Goal: Task Accomplishment & Management: Complete application form

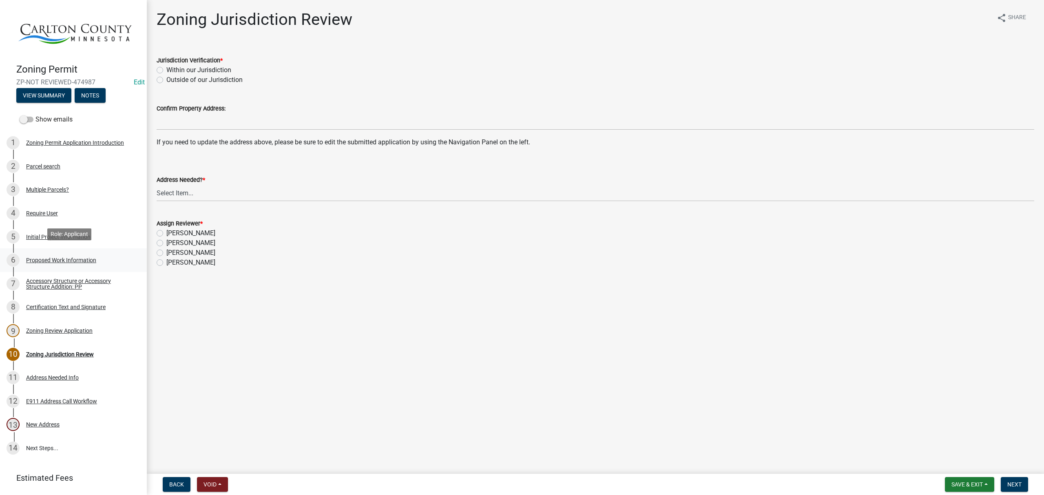
click at [35, 257] on div "Proposed Work Information" at bounding box center [61, 260] width 70 height 6
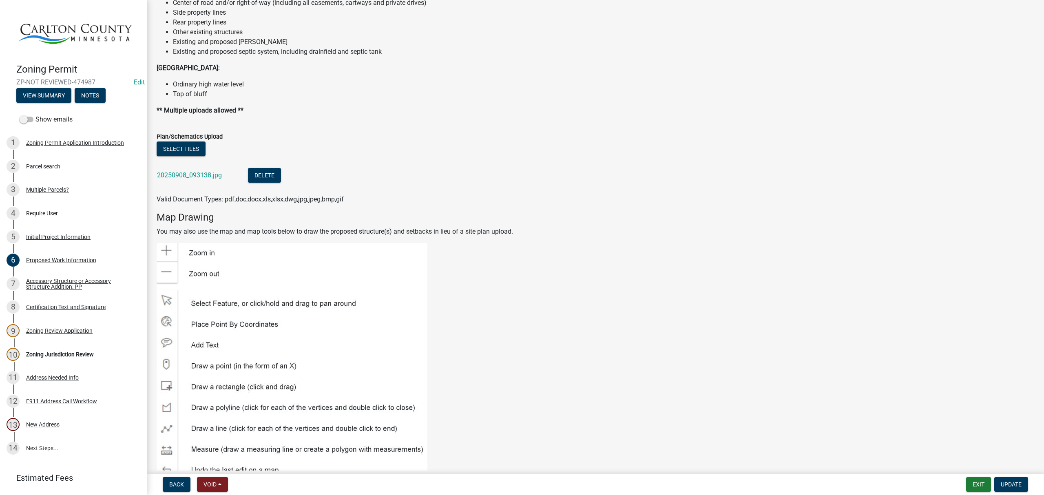
scroll to position [979, 0]
click at [172, 178] on link "20250908_093138.jpg" at bounding box center [189, 177] width 65 height 8
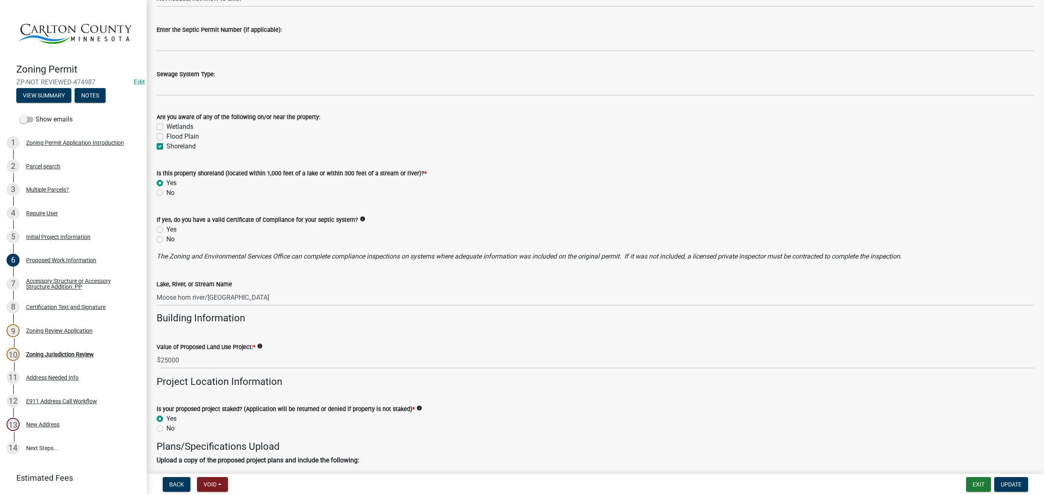
scroll to position [0, 0]
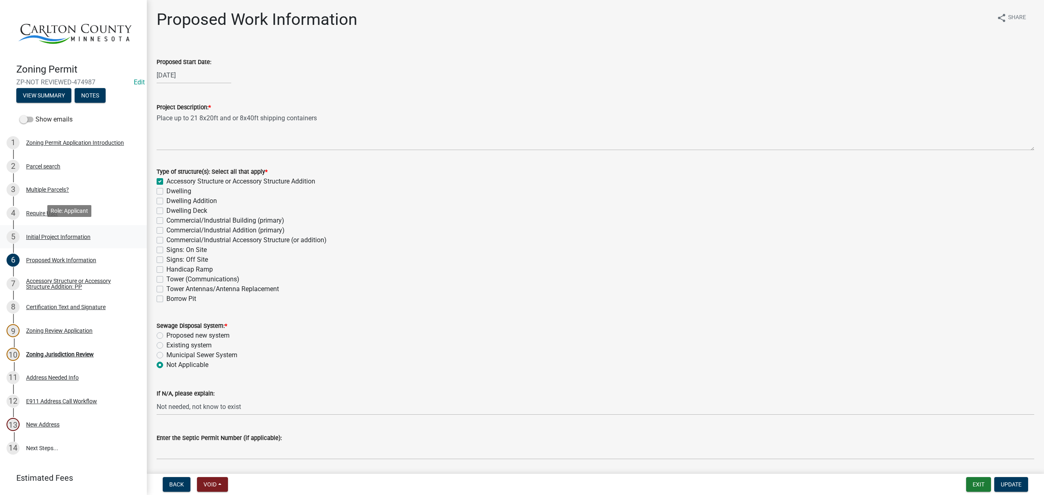
click at [59, 234] on div "Initial Project Information" at bounding box center [58, 237] width 64 height 6
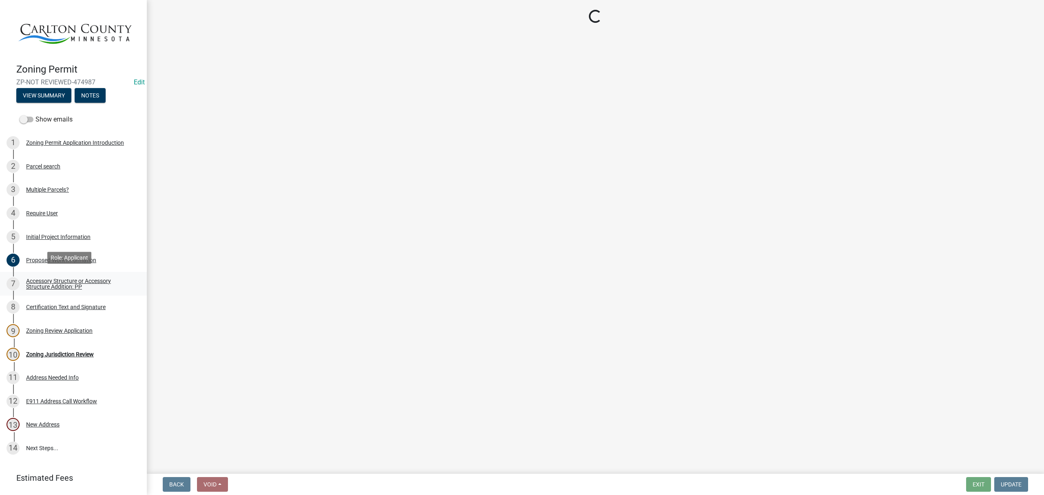
select select "33d21d3a-ebb3-419e-8315-ef7213d04586"
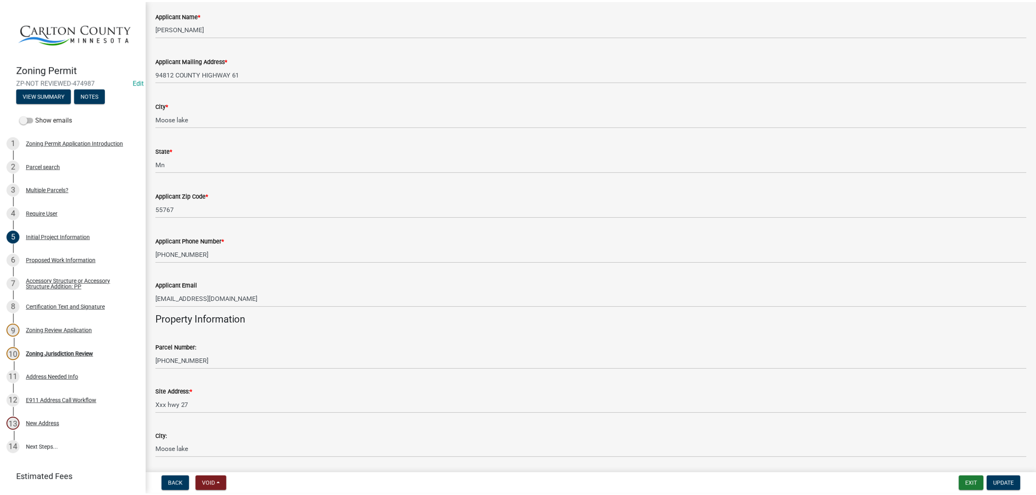
scroll to position [433, 0]
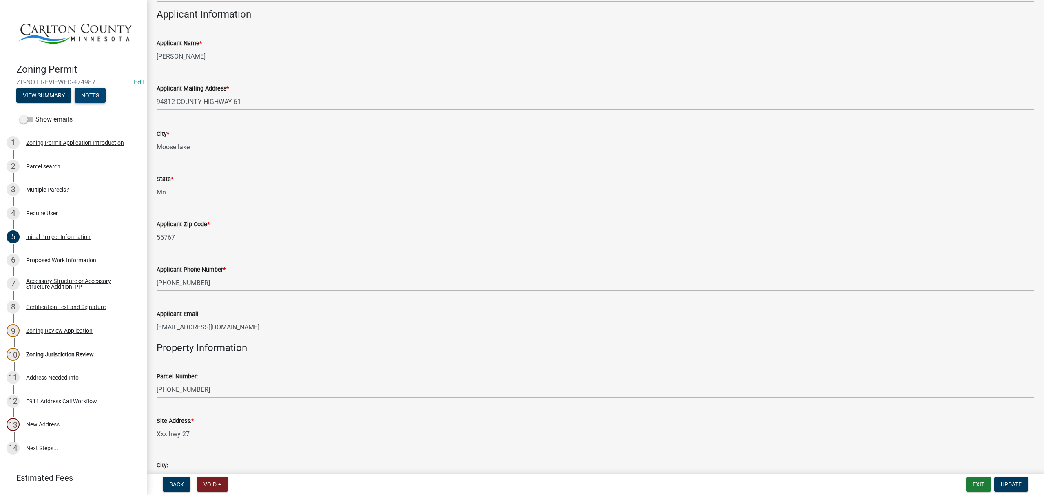
click at [88, 91] on button "Notes" at bounding box center [90, 95] width 31 height 15
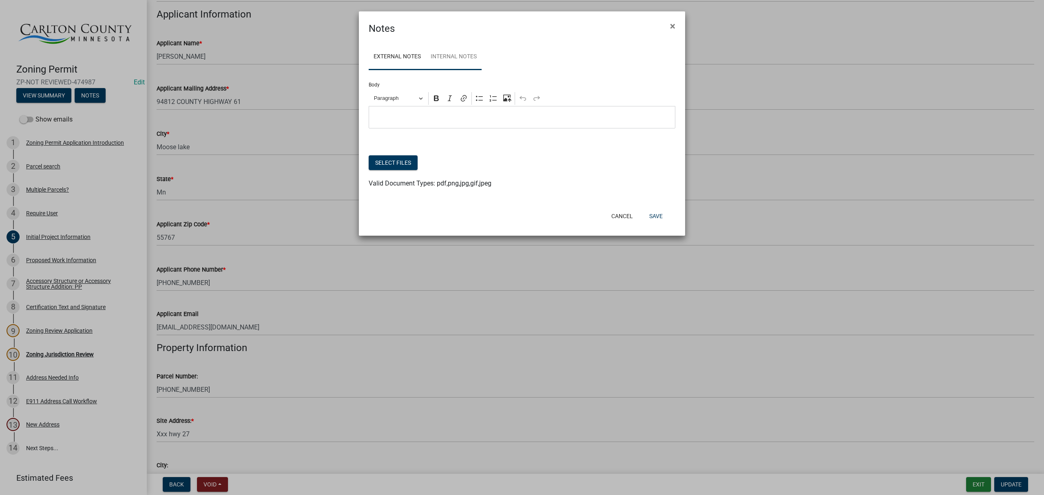
click at [458, 62] on link "Internal Notes" at bounding box center [454, 57] width 56 height 26
click at [620, 216] on button "Cancel" at bounding box center [622, 216] width 35 height 15
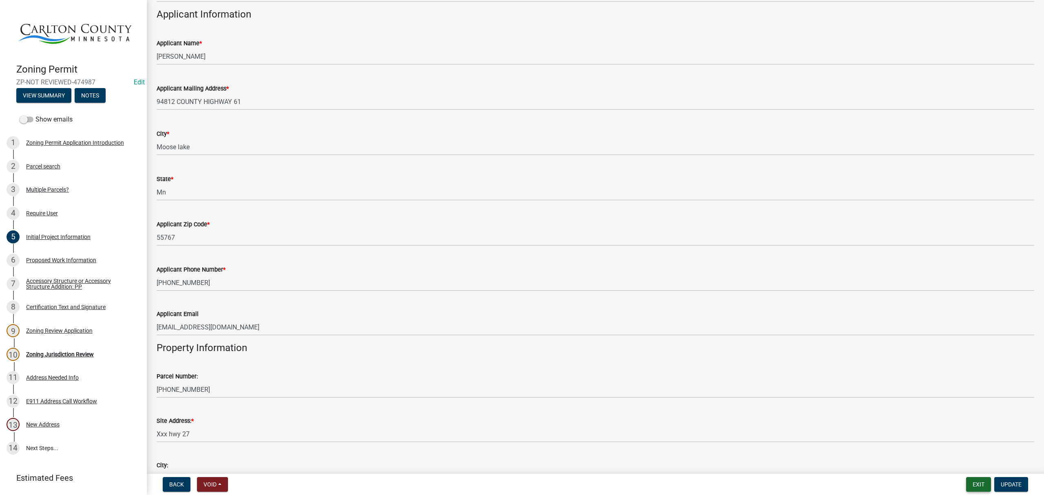
click at [984, 488] on button "Exit" at bounding box center [978, 484] width 25 height 15
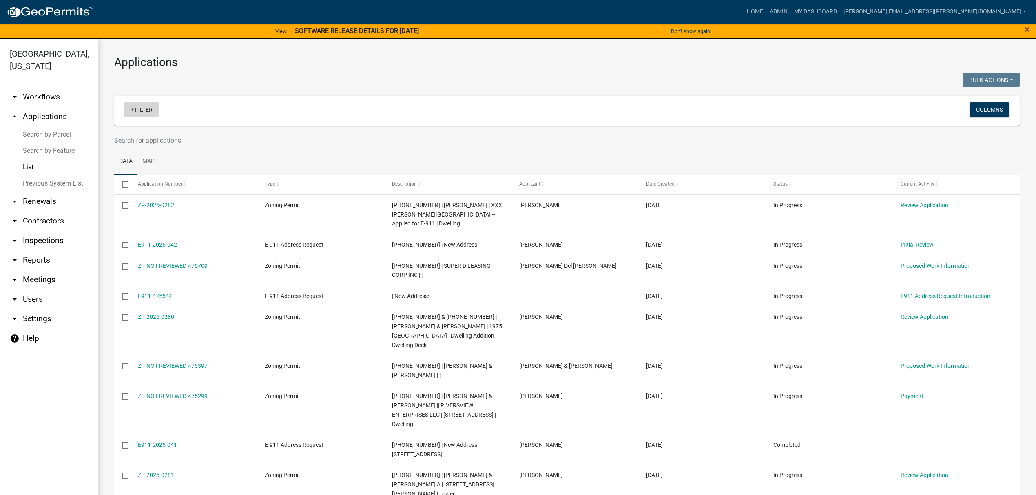
click at [128, 106] on link "+ Filter" at bounding box center [141, 109] width 35 height 15
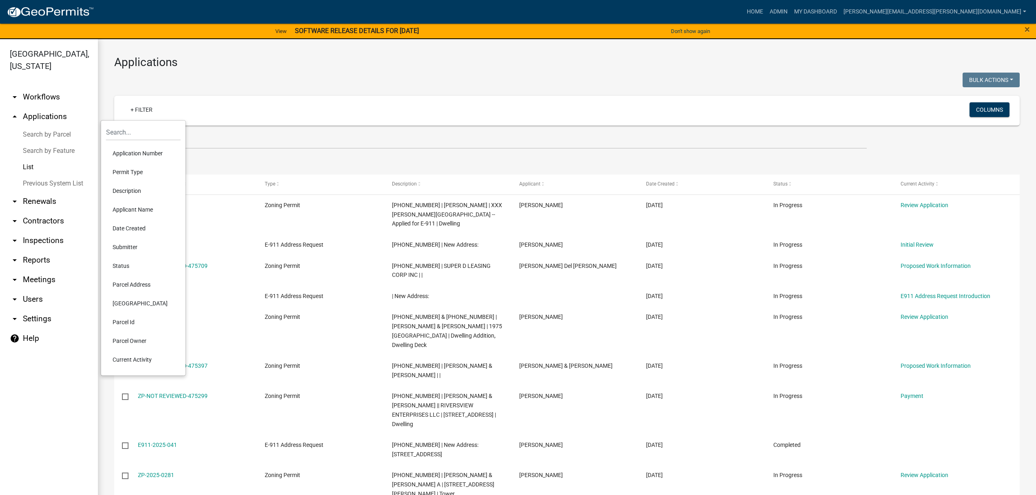
click at [131, 170] on li "Permit Type" at bounding box center [143, 172] width 75 height 19
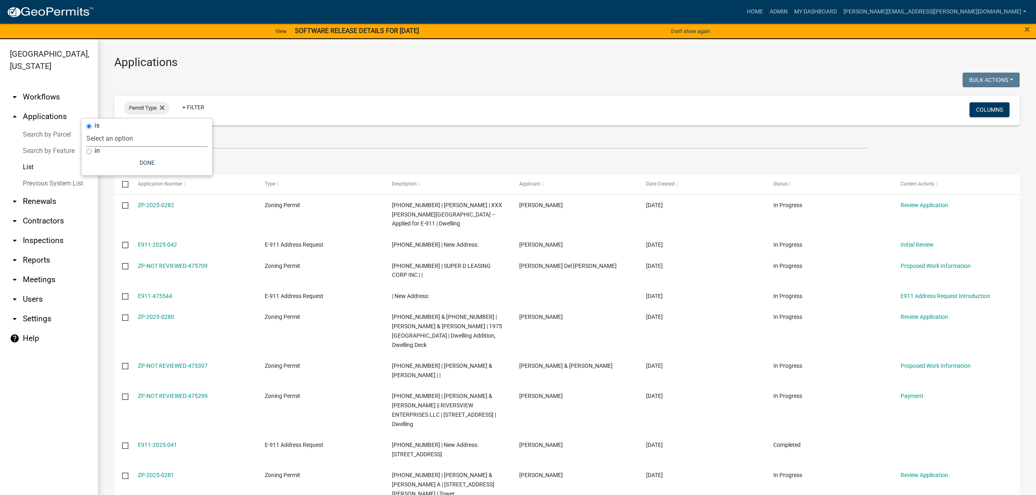
click at [143, 138] on select "Select an option Copy Of - Short Term [PERSON_NAME] DRAFT - CUP/IUP Application…" at bounding box center [146, 138] width 121 height 17
select select "cc78e7fe-0cff-41cc-be87-87c5119575e5"
click at [106, 130] on select "Select an option Copy Of - Short Term [PERSON_NAME] DRAFT - CUP/IUP Application…" at bounding box center [146, 138] width 121 height 17
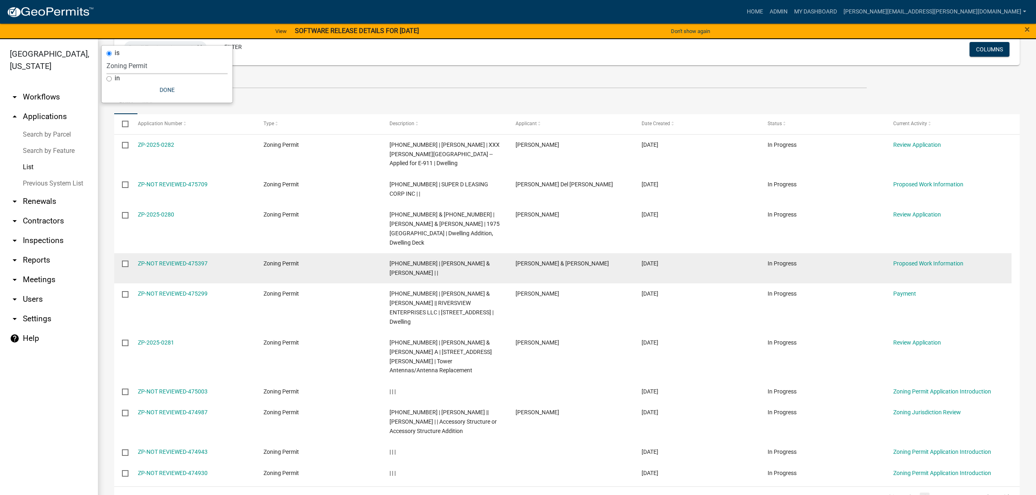
scroll to position [76, 0]
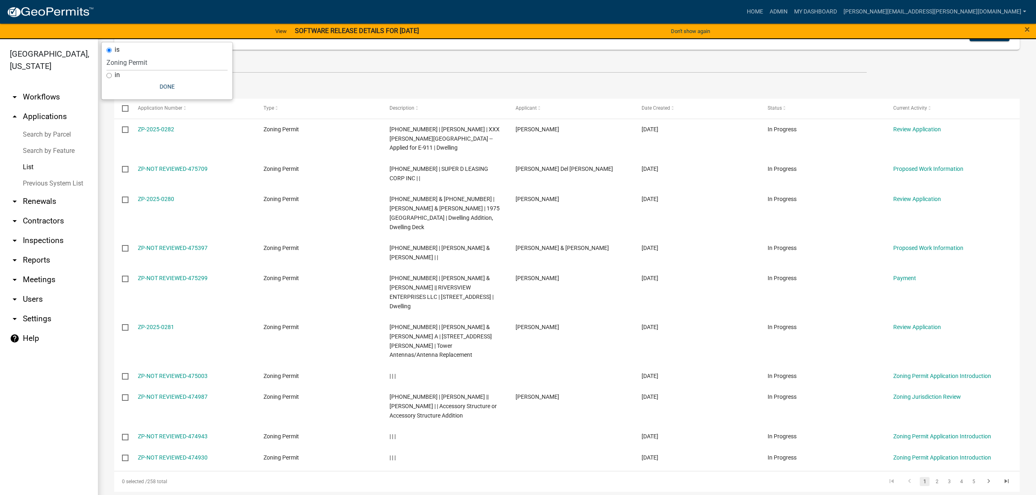
click at [46, 135] on link "Search by Parcel" at bounding box center [49, 134] width 98 height 16
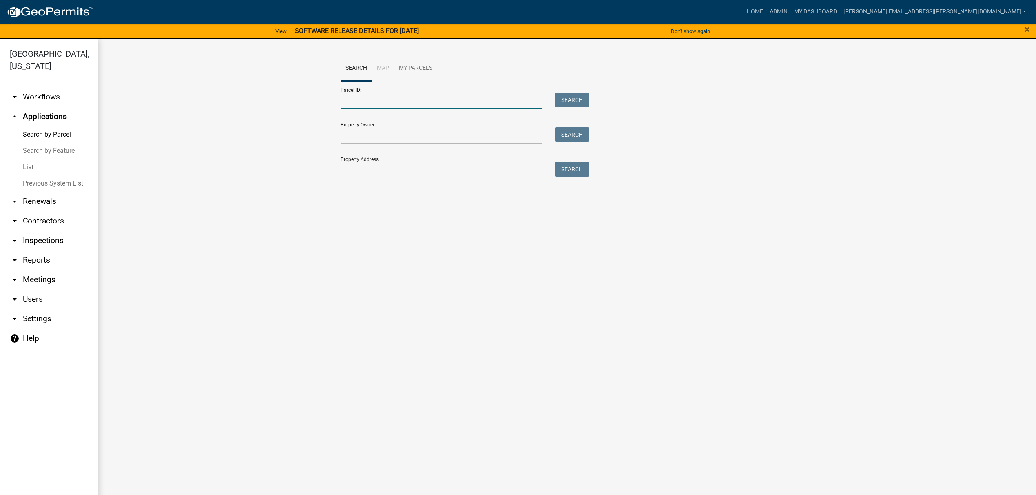
click at [426, 103] on input "Parcel ID:" at bounding box center [441, 101] width 202 height 17
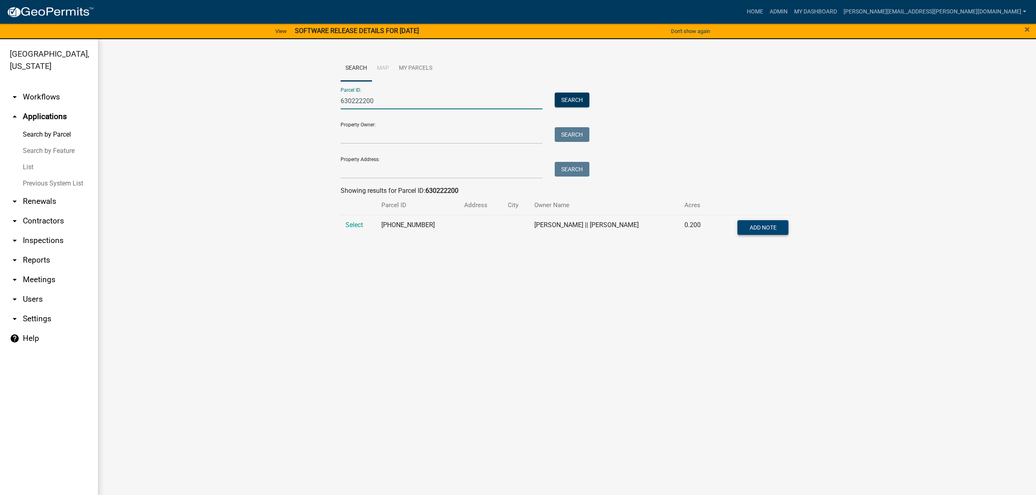
type input "630222200"
click at [754, 227] on span "Add Note" at bounding box center [762, 227] width 27 height 7
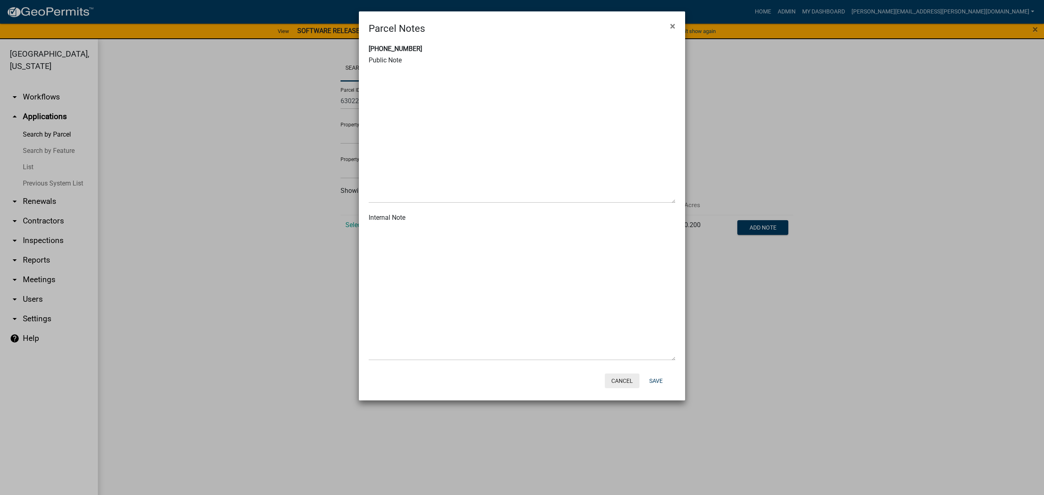
click at [626, 379] on button "Cancel" at bounding box center [622, 381] width 35 height 15
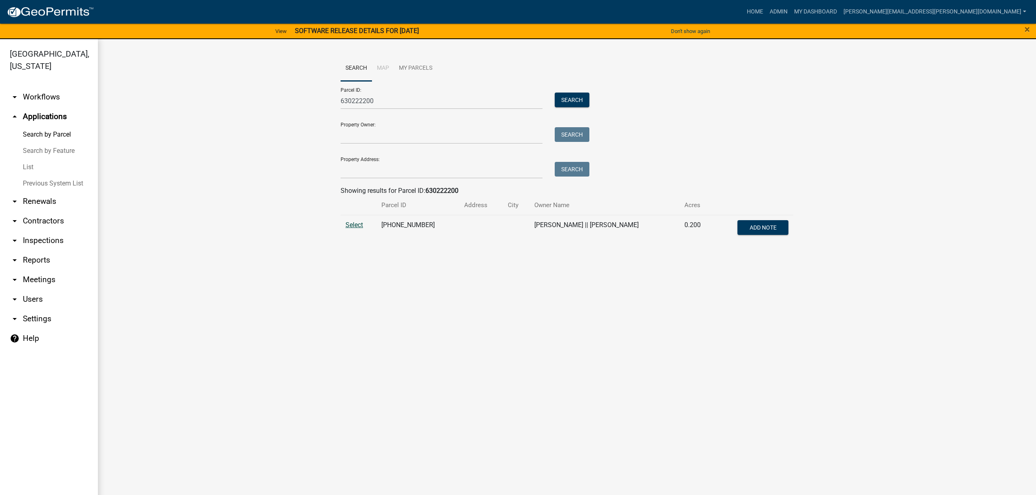
click at [357, 225] on span "Select" at bounding box center [354, 225] width 18 height 8
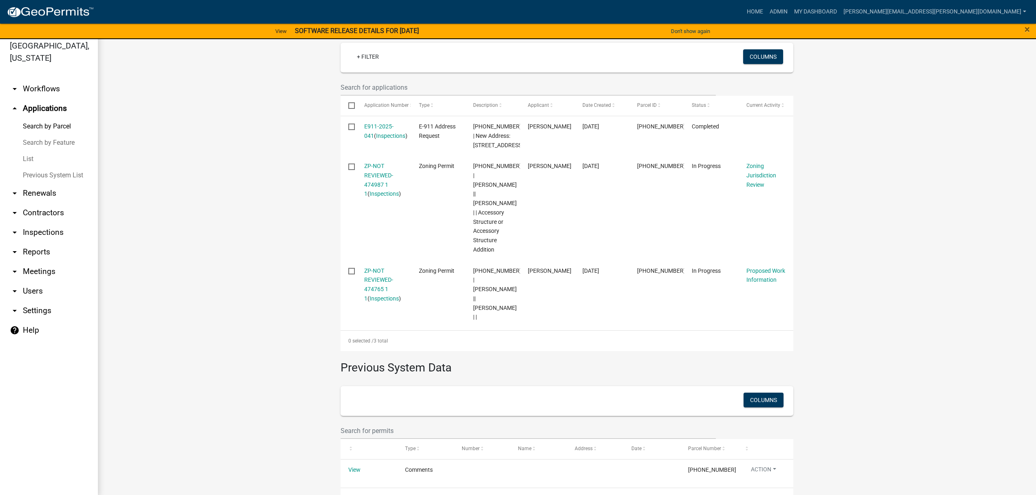
scroll to position [10, 0]
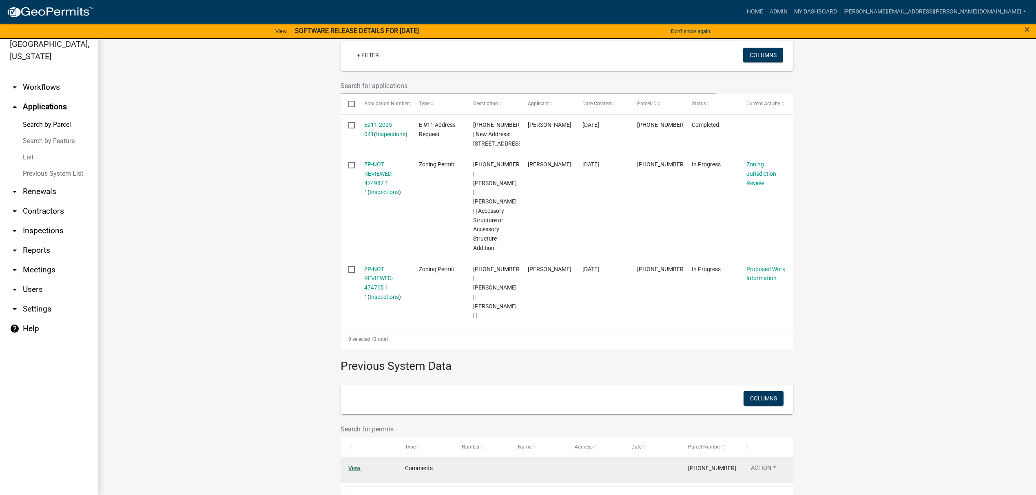
click at [349, 465] on link "View" at bounding box center [354, 468] width 12 height 7
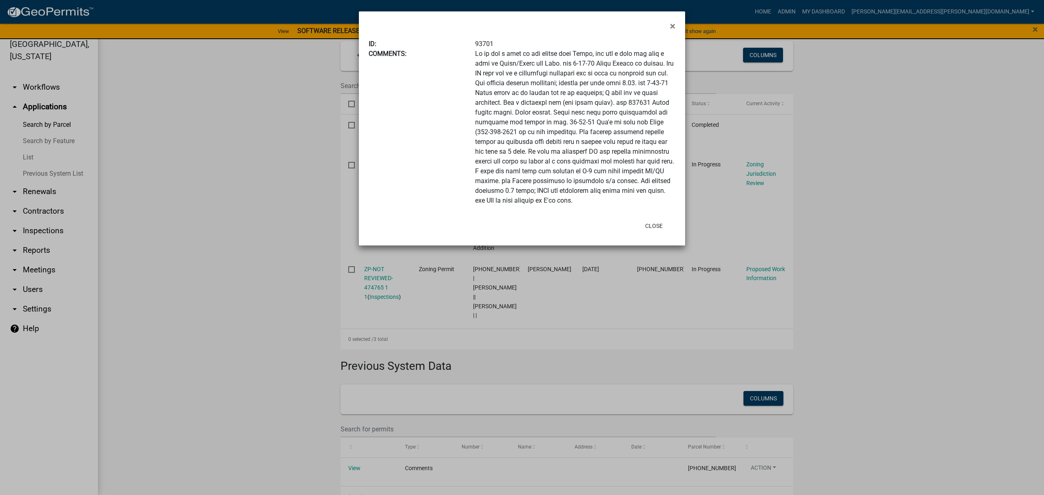
drag, startPoint x: 585, startPoint y: 191, endPoint x: 658, endPoint y: 196, distance: 73.1
click at [658, 196] on div at bounding box center [575, 127] width 212 height 157
click at [672, 28] on span "×" at bounding box center [672, 25] width 5 height 11
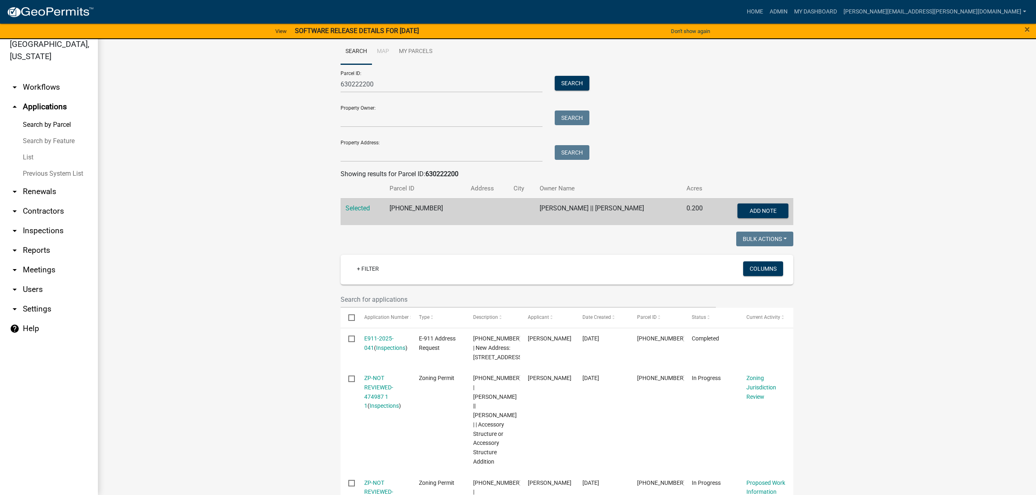
scroll to position [0, 0]
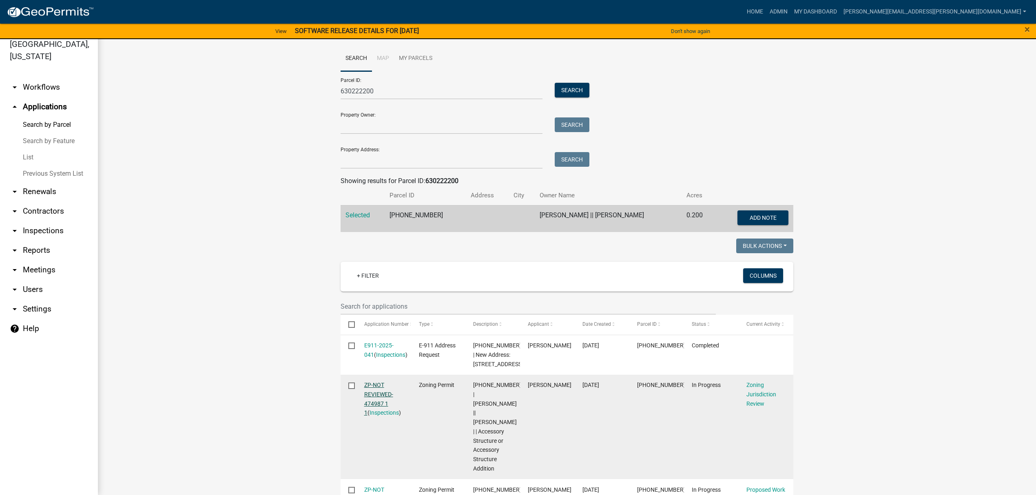
click at [367, 393] on link "ZP-NOT REVIEWED-474987 1 1" at bounding box center [378, 399] width 29 height 34
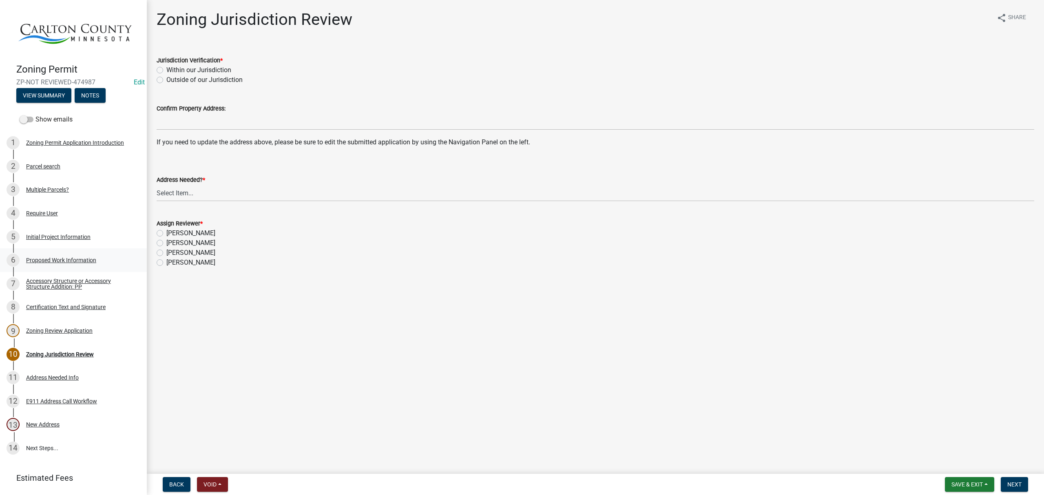
click at [67, 257] on div "Proposed Work Information" at bounding box center [61, 260] width 70 height 6
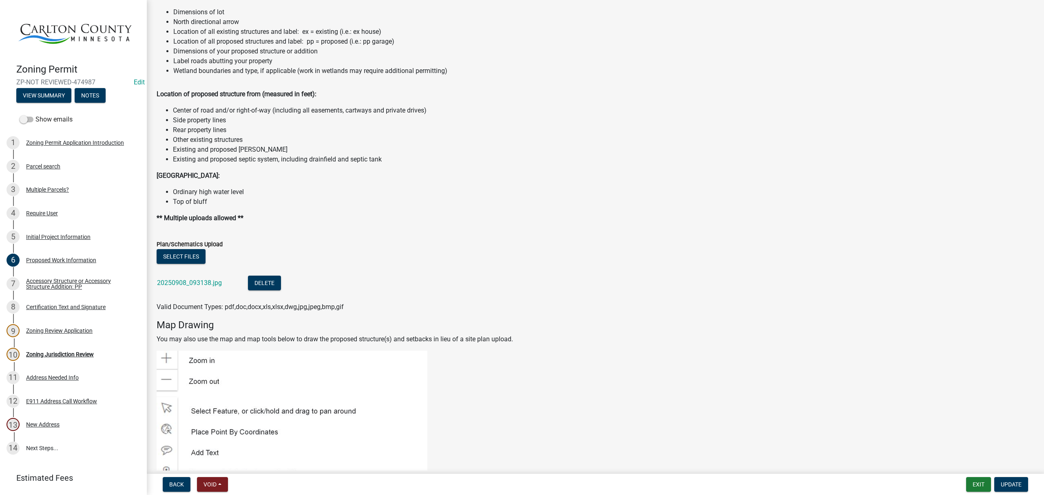
scroll to position [843, 0]
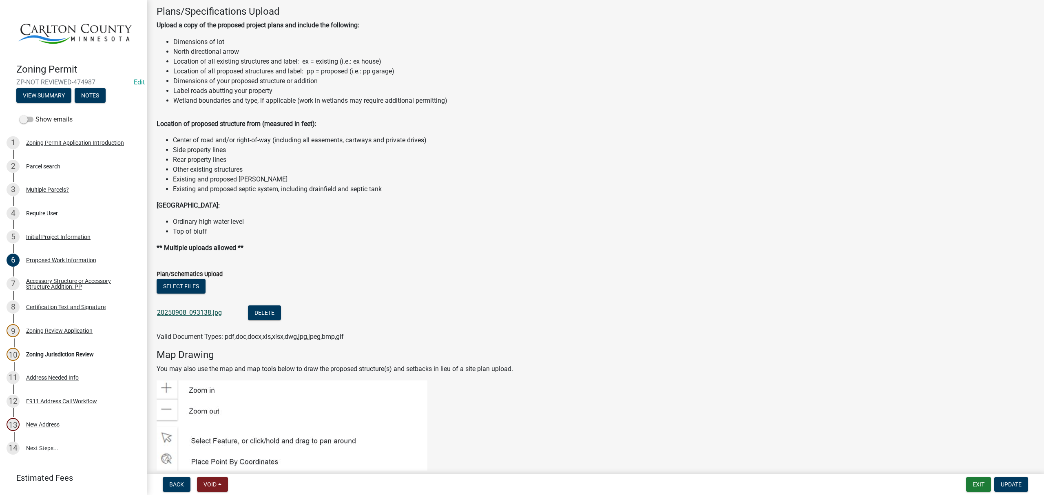
click at [193, 313] on link "20250908_093138.jpg" at bounding box center [189, 313] width 65 height 8
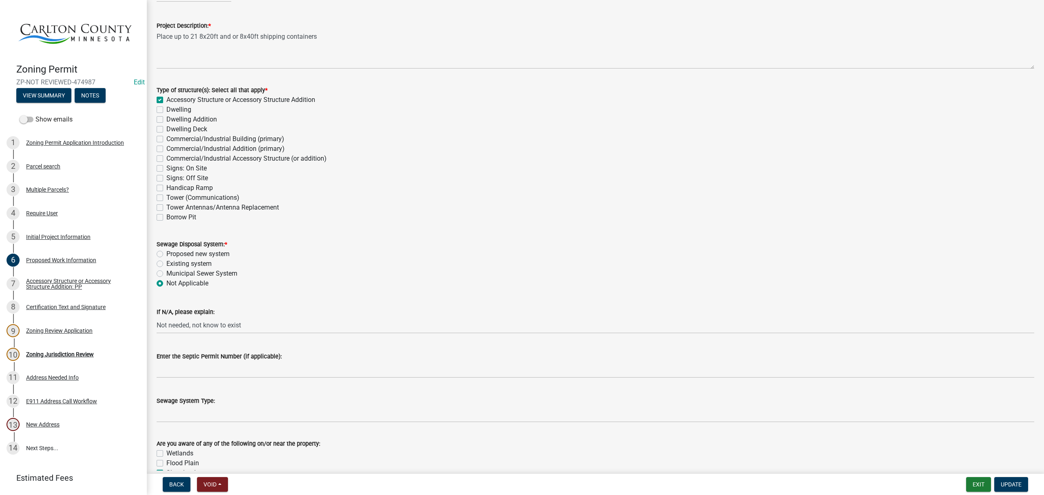
scroll to position [0, 0]
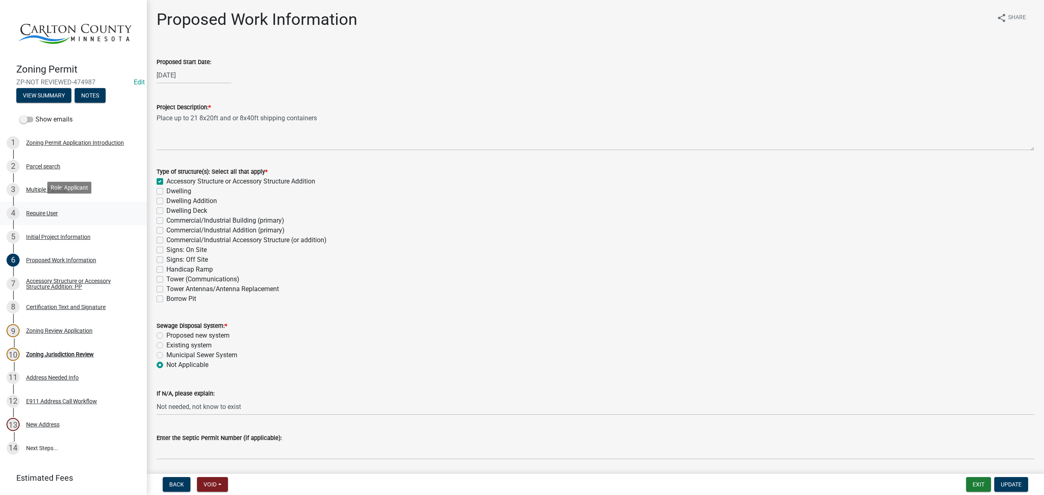
click at [34, 210] on div "Require User" at bounding box center [42, 213] width 32 height 6
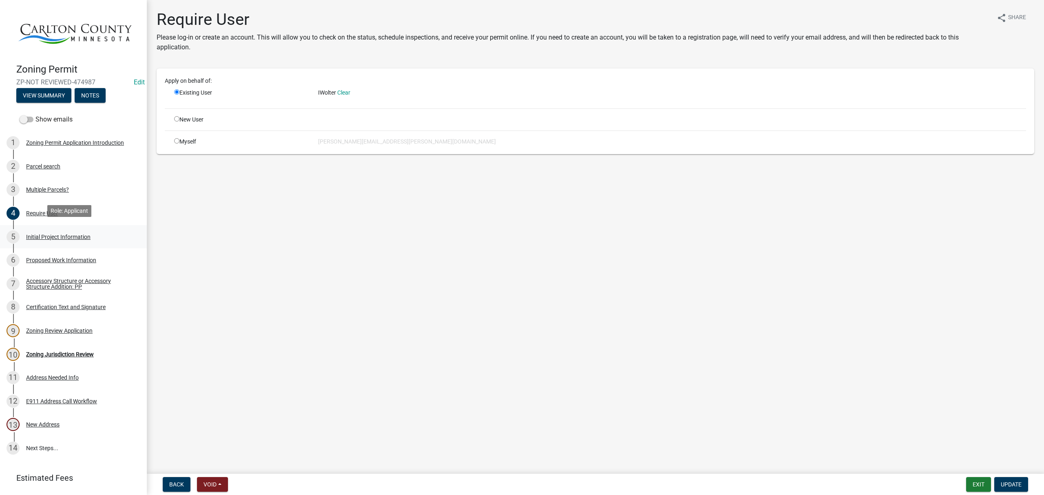
click at [43, 234] on div "Initial Project Information" at bounding box center [58, 237] width 64 height 6
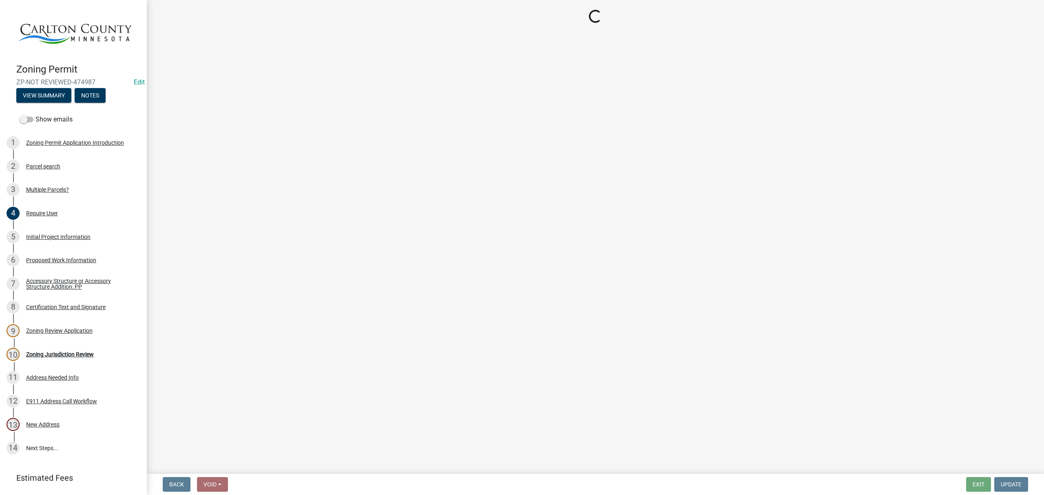
select select "33d21d3a-ebb3-419e-8315-ef7213d04586"
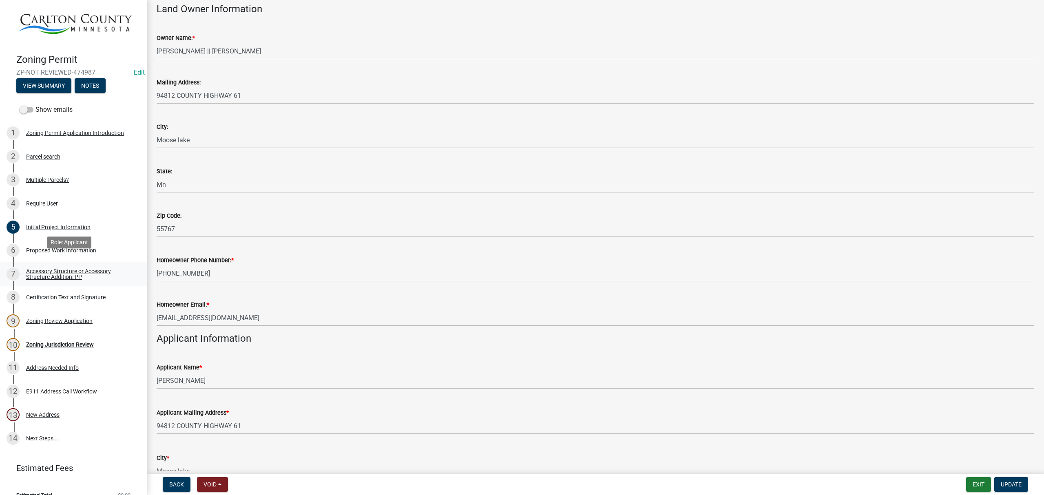
scroll to position [19, 0]
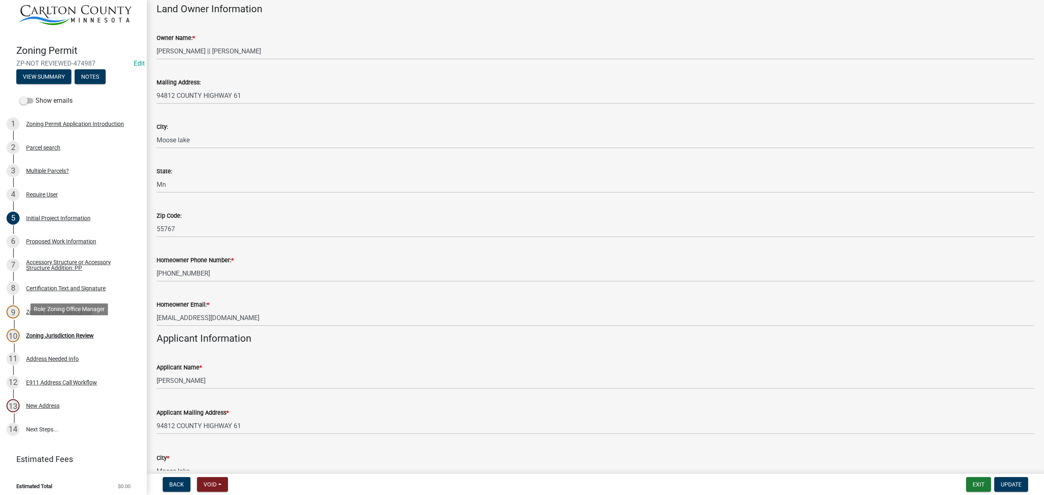
click at [84, 334] on div "Zoning Jurisdiction Review" at bounding box center [60, 336] width 68 height 6
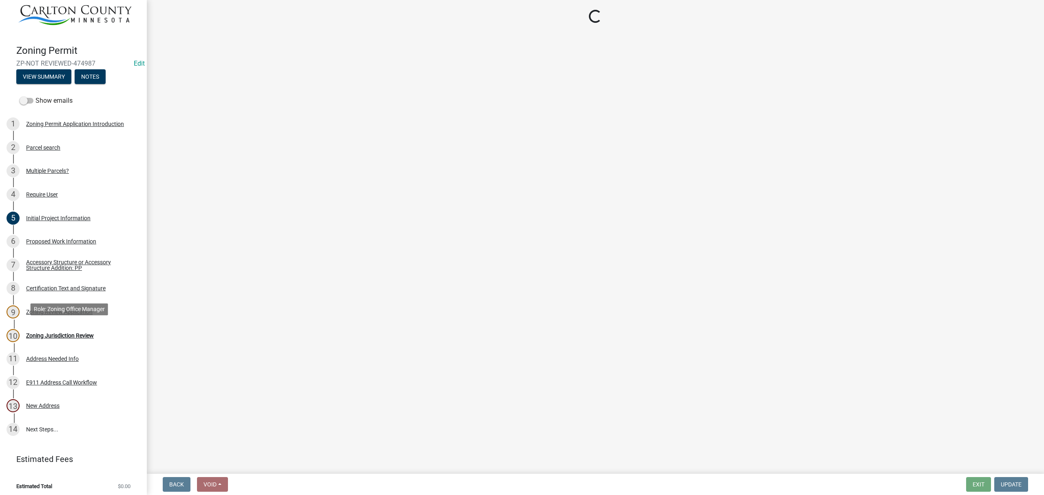
scroll to position [0, 0]
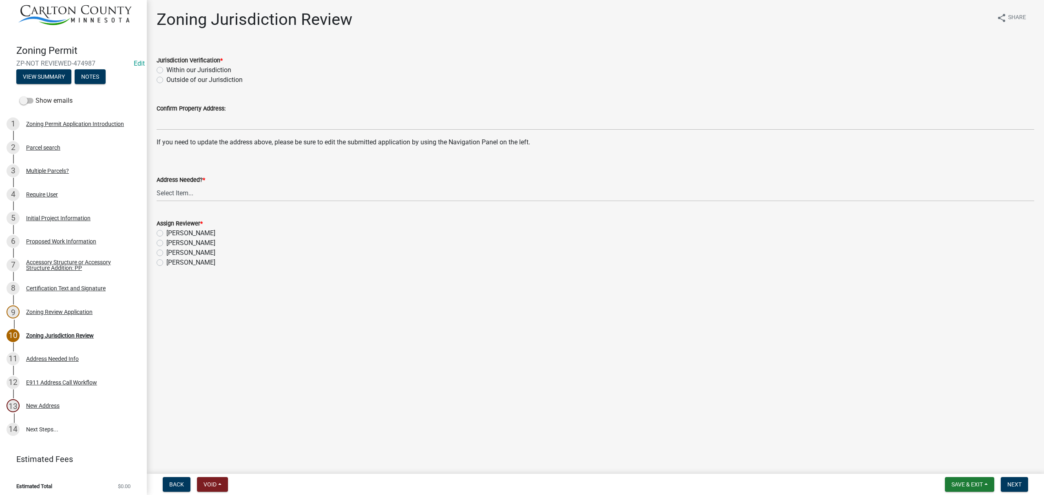
click at [191, 64] on div "Jurisdiction Verification *" at bounding box center [596, 60] width 878 height 10
click at [166, 69] on label "Within our Jurisdiction" at bounding box center [198, 70] width 65 height 10
click at [166, 69] on input "Within our Jurisdiction" at bounding box center [168, 67] width 5 height 5
radio input "true"
click at [214, 197] on select "Select Item... Yes No" at bounding box center [596, 193] width 878 height 17
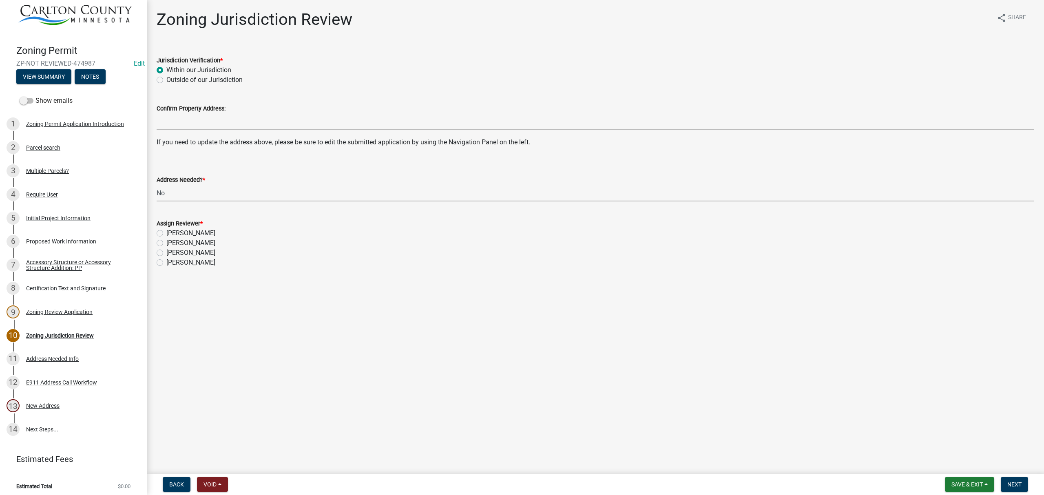
click at [157, 185] on select "Select Item... Yes No" at bounding box center [596, 193] width 878 height 17
select select "aade736b-b8ba-42e5-ae4c-e00a265c1909"
click at [166, 231] on label "[PERSON_NAME]" at bounding box center [190, 233] width 49 height 10
click at [166, 231] on input "[PERSON_NAME]" at bounding box center [168, 230] width 5 height 5
radio input "true"
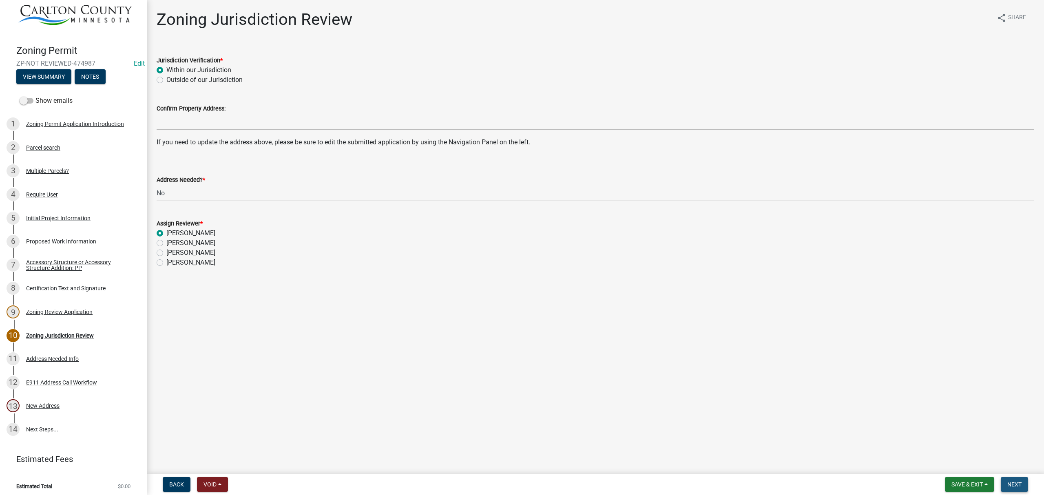
click at [1015, 480] on button "Next" at bounding box center [1014, 484] width 27 height 15
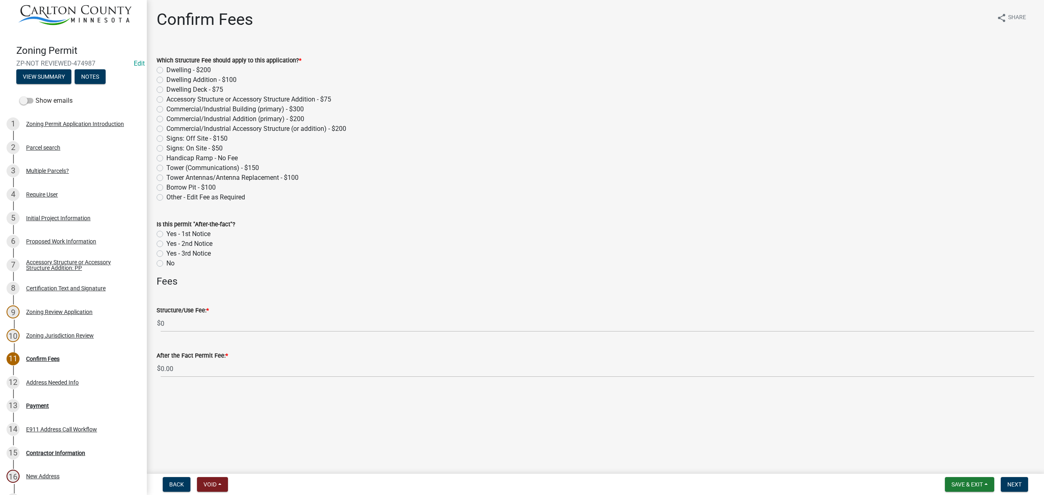
click at [166, 197] on label "Other - Edit Fee as Required" at bounding box center [205, 197] width 79 height 10
click at [166, 197] on input "Other - Edit Fee as Required" at bounding box center [168, 194] width 5 height 5
radio input "true"
click at [219, 480] on button "Void" at bounding box center [212, 484] width 31 height 15
click at [449, 203] on wm-data-entity-input "Which Structure Fee should apply to this application? * Dwelling - $200 Dwellin…" at bounding box center [596, 128] width 878 height 164
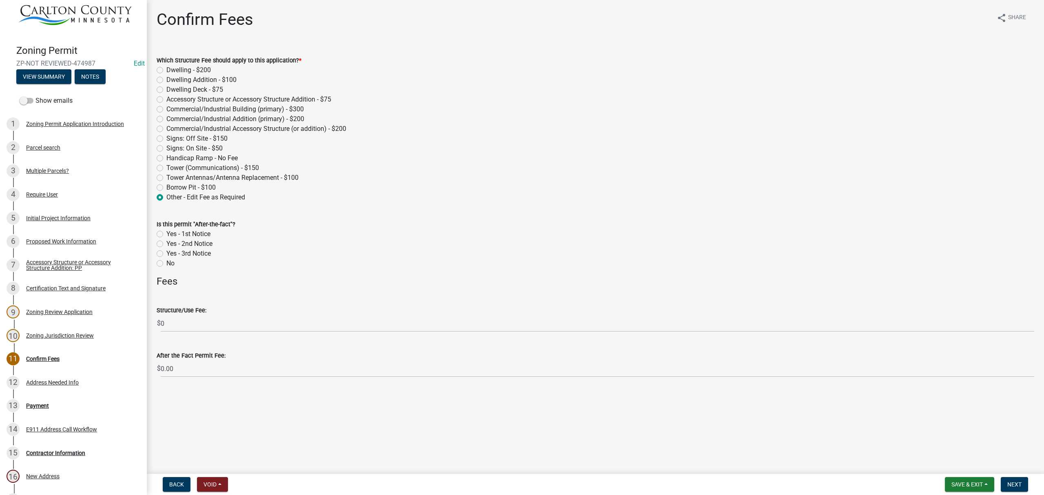
click at [166, 112] on label "Commercial/Industrial Building (primary) - $300" at bounding box center [234, 109] width 137 height 10
click at [166, 110] on input "Commercial/Industrial Building (primary) - $300" at bounding box center [168, 106] width 5 height 5
radio input "true"
click at [50, 239] on div "Proposed Work Information" at bounding box center [61, 242] width 70 height 6
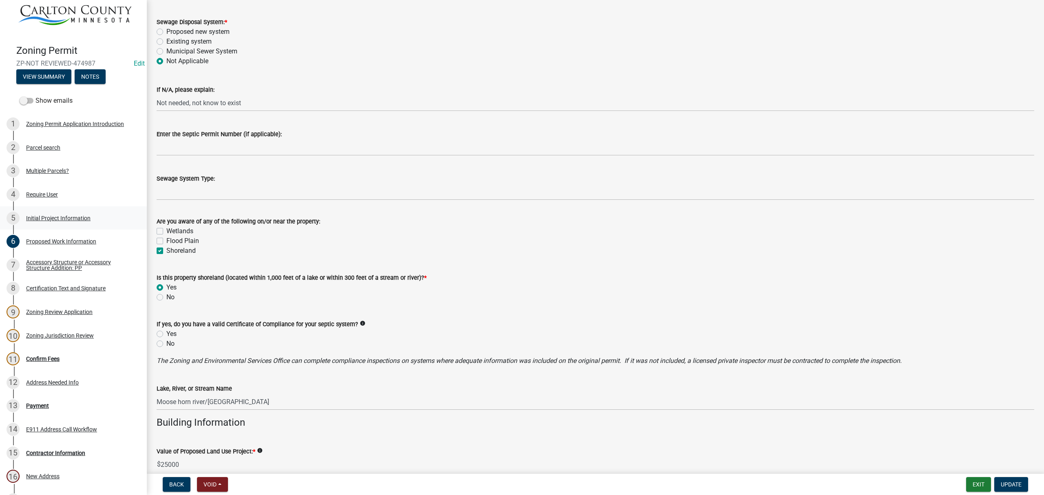
scroll to position [272, 0]
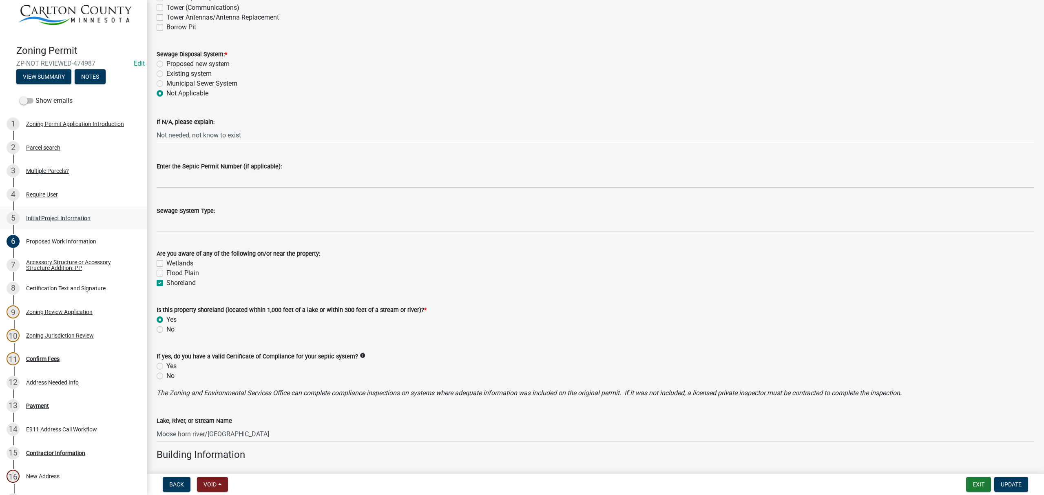
click at [23, 214] on div "5 Initial Project Information" at bounding box center [70, 218] width 127 height 13
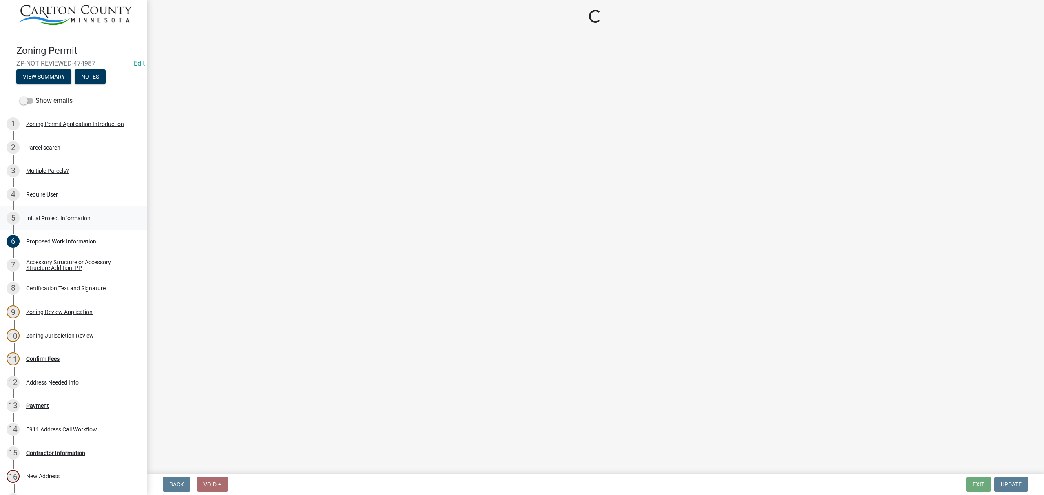
scroll to position [0, 0]
select select "33d21d3a-ebb3-419e-8315-ef7213d04586"
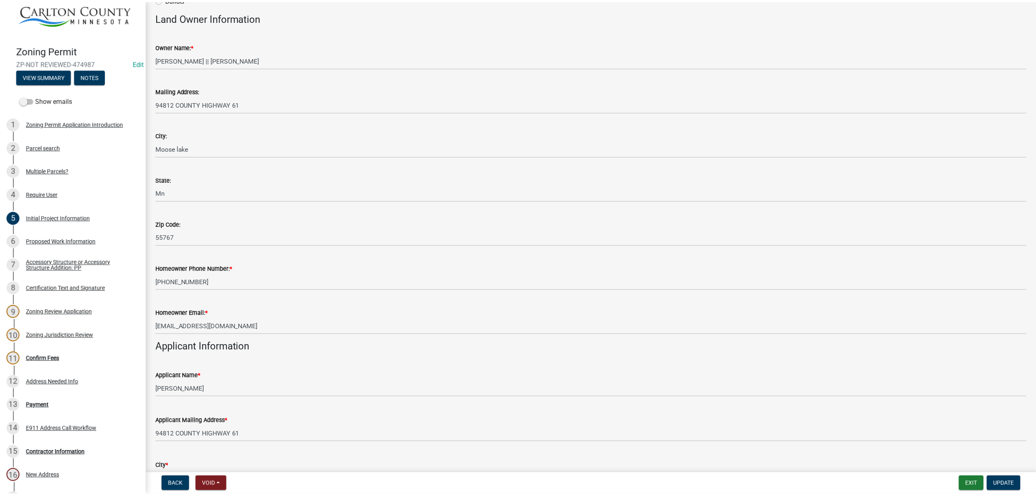
scroll to position [108, 0]
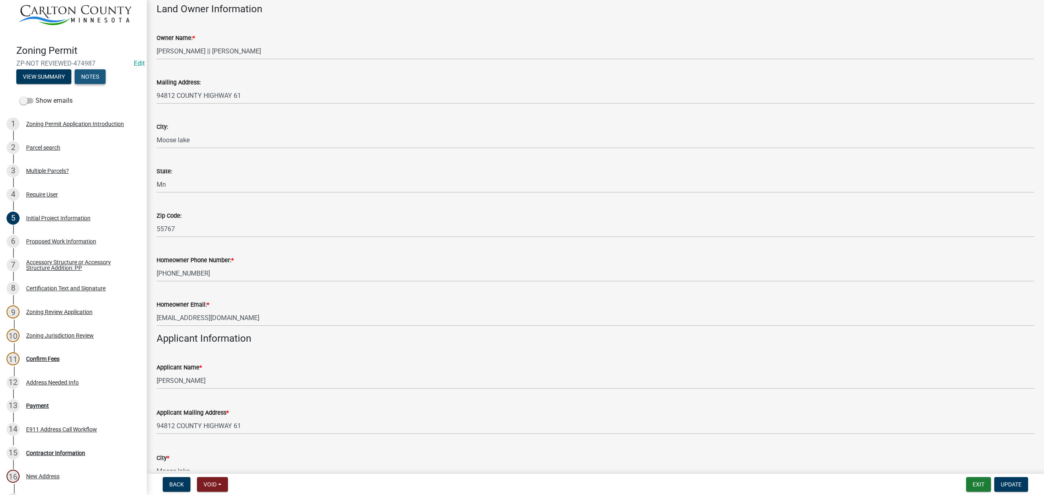
click at [93, 76] on button "Notes" at bounding box center [90, 76] width 31 height 15
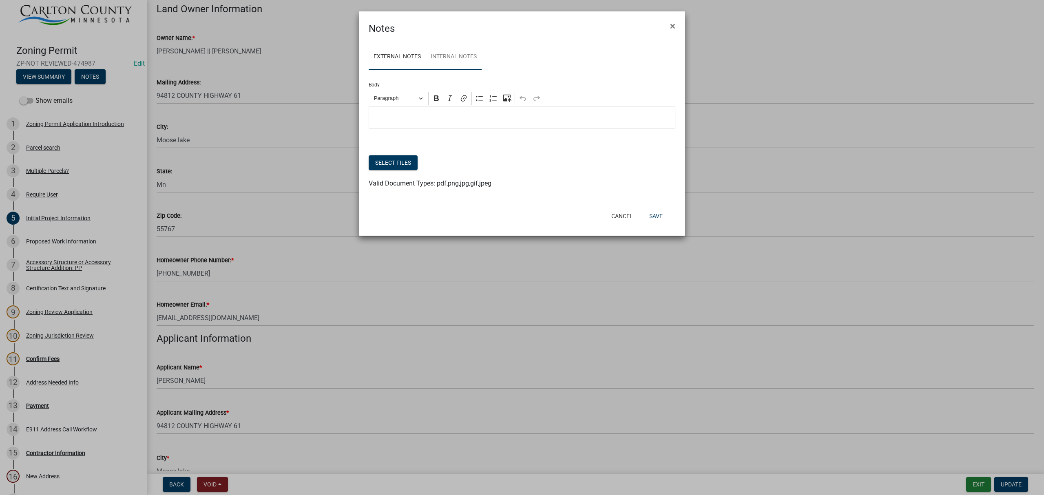
click at [464, 49] on link "Internal Notes" at bounding box center [454, 57] width 56 height 26
click at [442, 124] on div "Editor editing area: main. Press Alt+0 for help." at bounding box center [522, 117] width 307 height 22
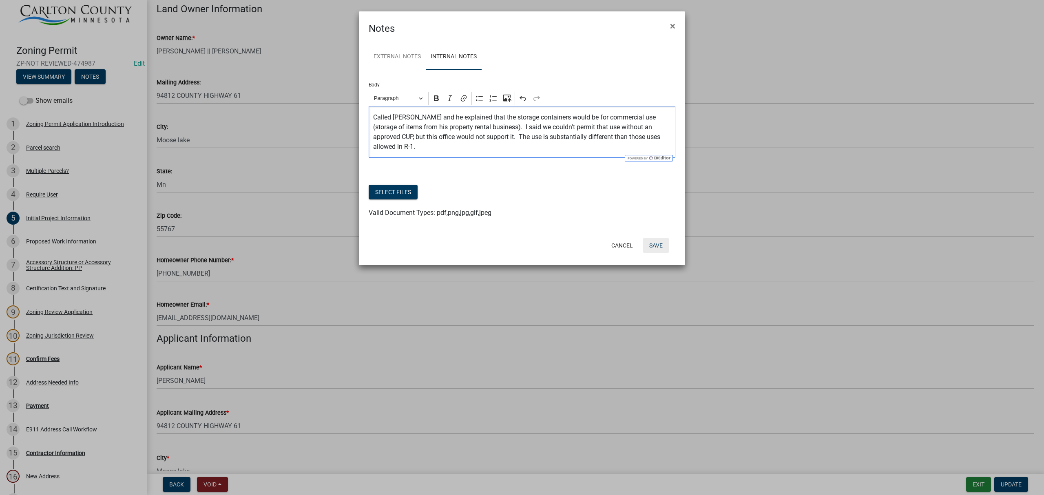
click at [659, 247] on button "Save" at bounding box center [656, 245] width 27 height 15
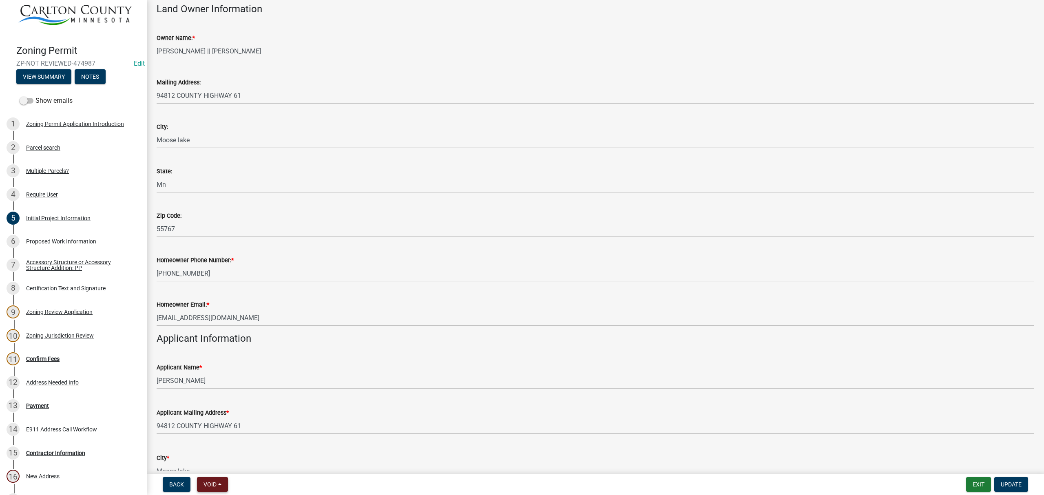
click at [221, 484] on button "Void" at bounding box center [212, 484] width 31 height 15
click at [235, 466] on button "Void" at bounding box center [229, 463] width 65 height 20
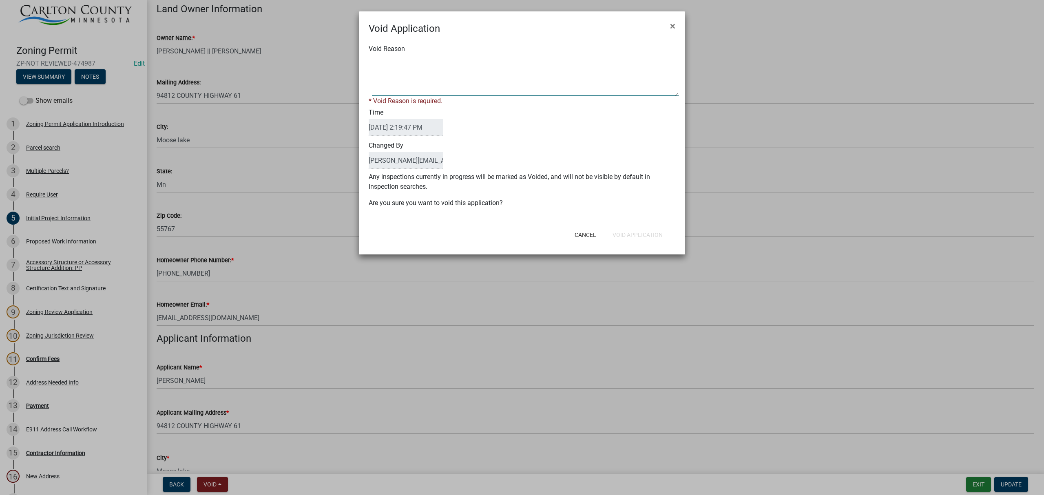
click at [445, 83] on textarea "Void Reason" at bounding box center [525, 75] width 307 height 41
click at [468, 80] on textarea "Void Reason" at bounding box center [525, 75] width 307 height 41
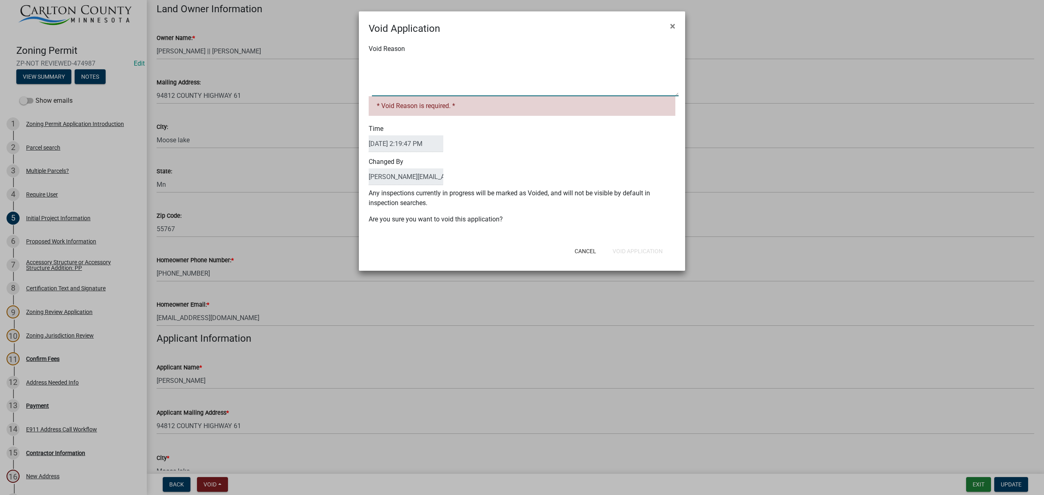
click at [451, 59] on textarea "Void Reason" at bounding box center [525, 75] width 307 height 41
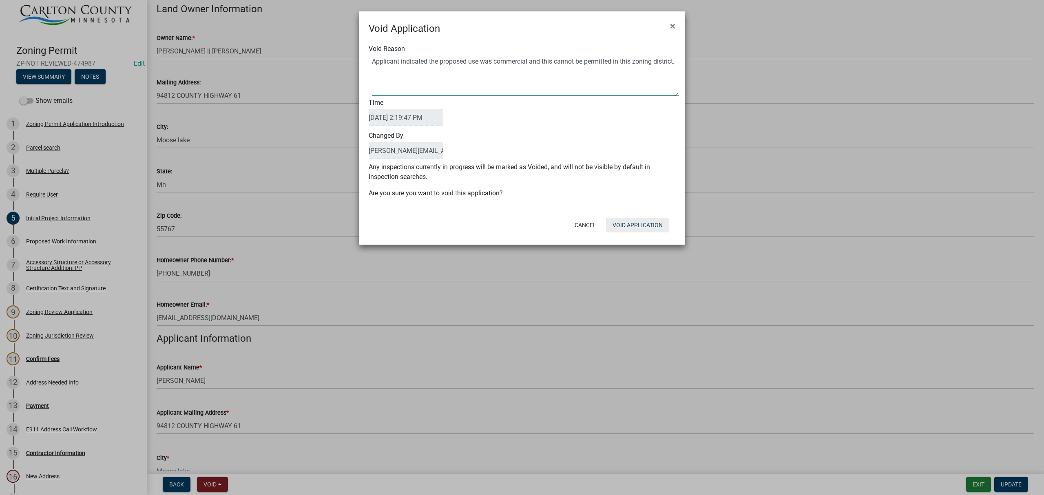
type textarea "Applicant indicated the proposed use was commercial and this cannot be permitte…"
click at [622, 223] on button "Void Application" at bounding box center [637, 225] width 63 height 15
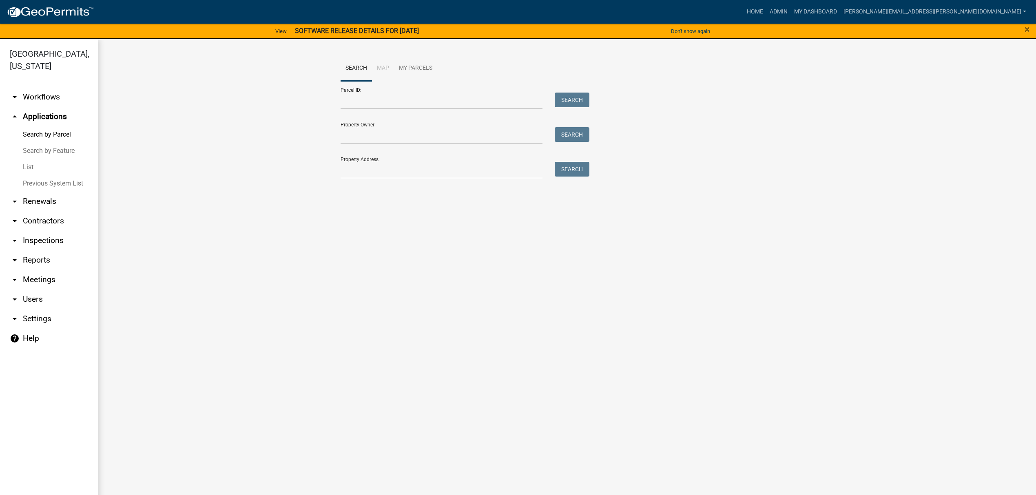
click at [30, 168] on link "List" at bounding box center [49, 167] width 98 height 16
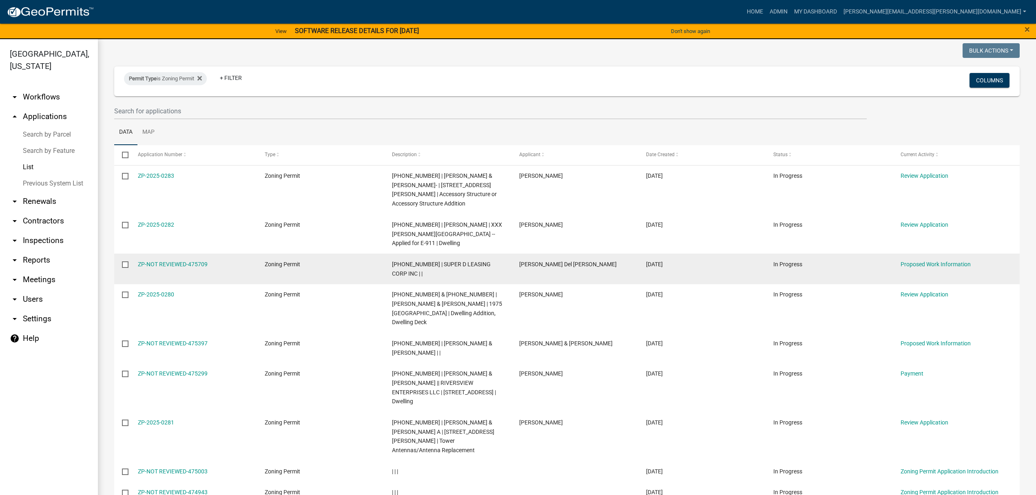
scroll to position [86, 0]
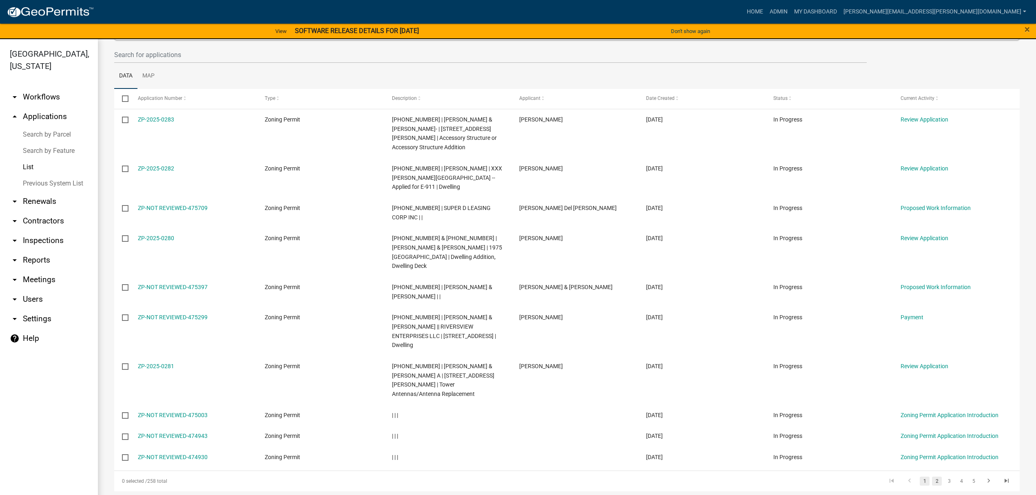
click at [932, 477] on link "2" at bounding box center [937, 481] width 10 height 9
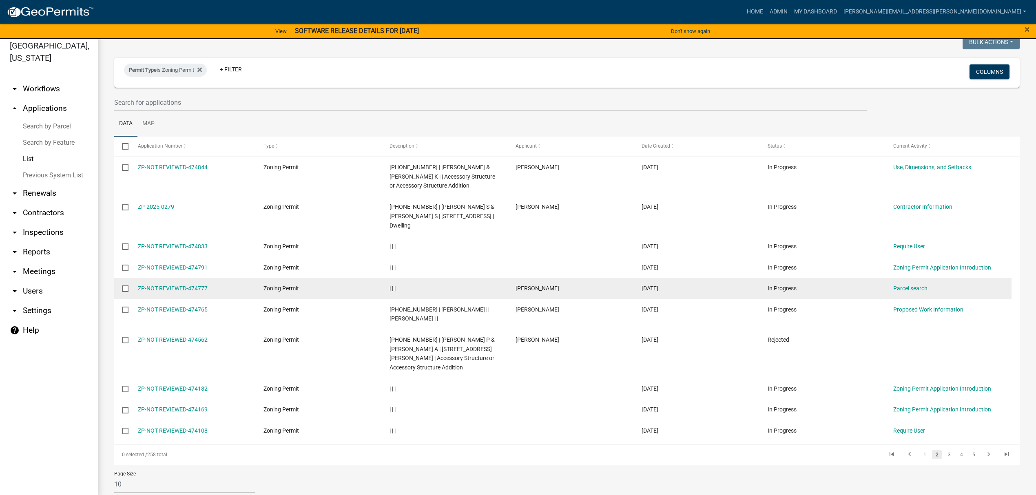
scroll to position [10, 0]
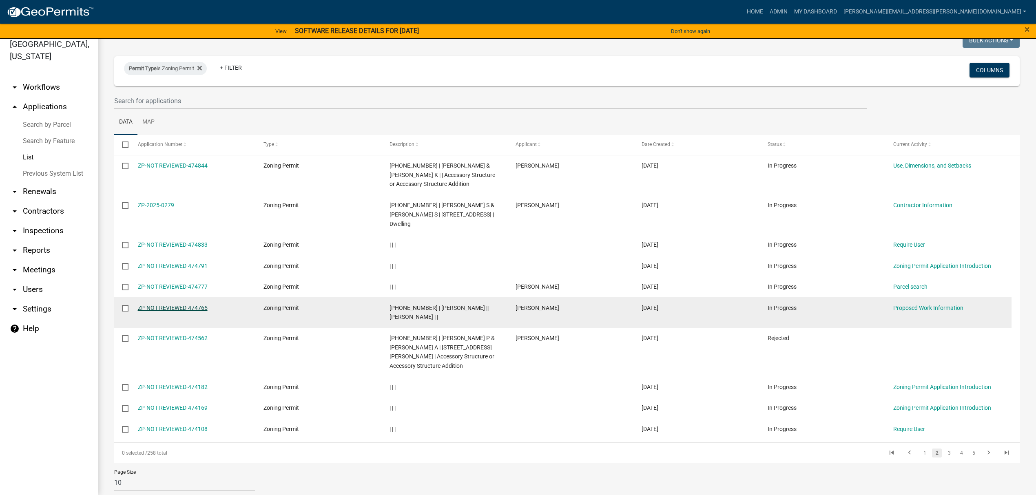
click at [183, 305] on link "ZP-NOT REVIEWED-474765" at bounding box center [173, 308] width 70 height 7
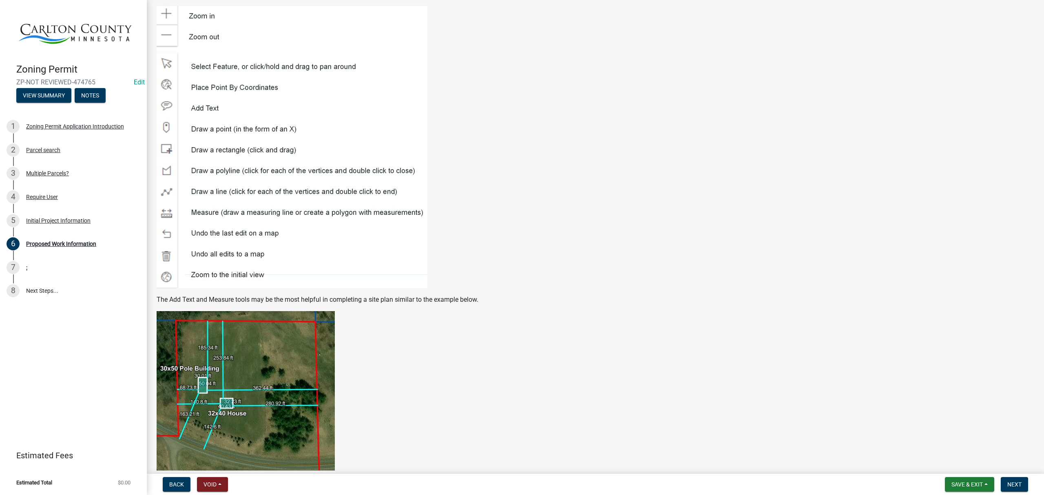
scroll to position [1196, 0]
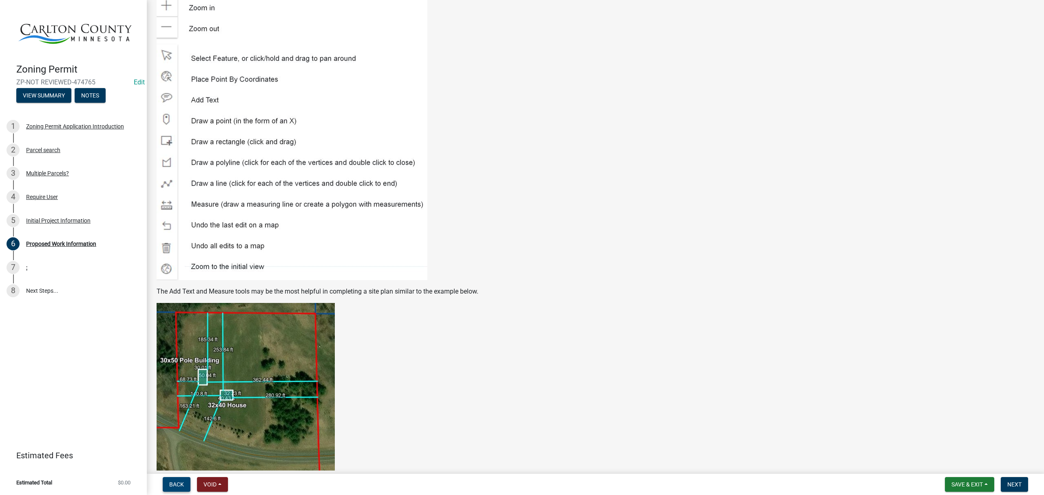
click at [175, 483] on span "Back" at bounding box center [176, 484] width 15 height 7
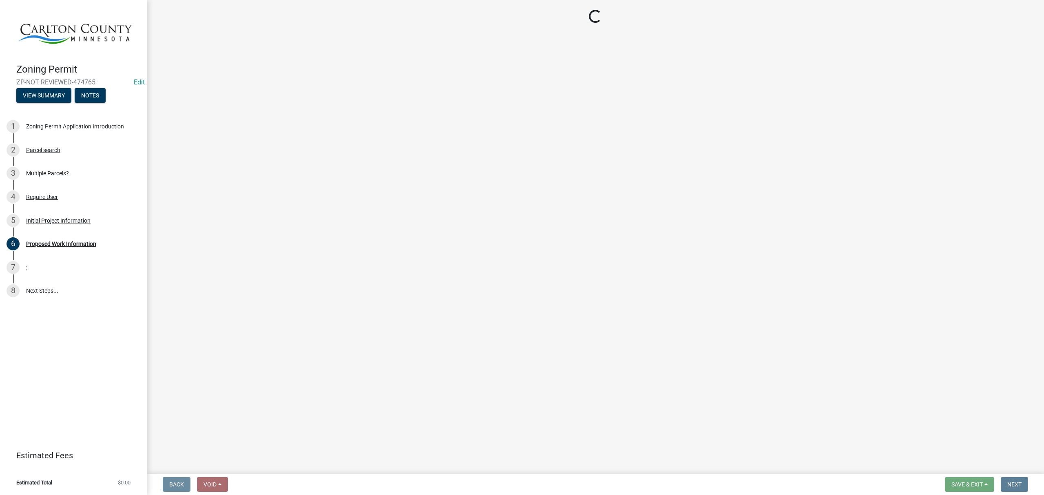
scroll to position [0, 0]
select select "33d21d3a-ebb3-419e-8315-ef7213d04586"
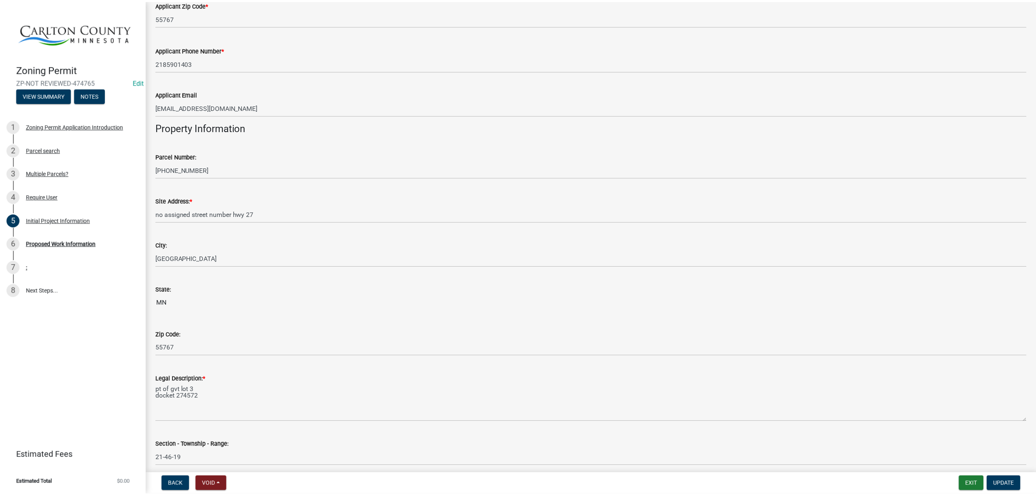
scroll to position [922, 0]
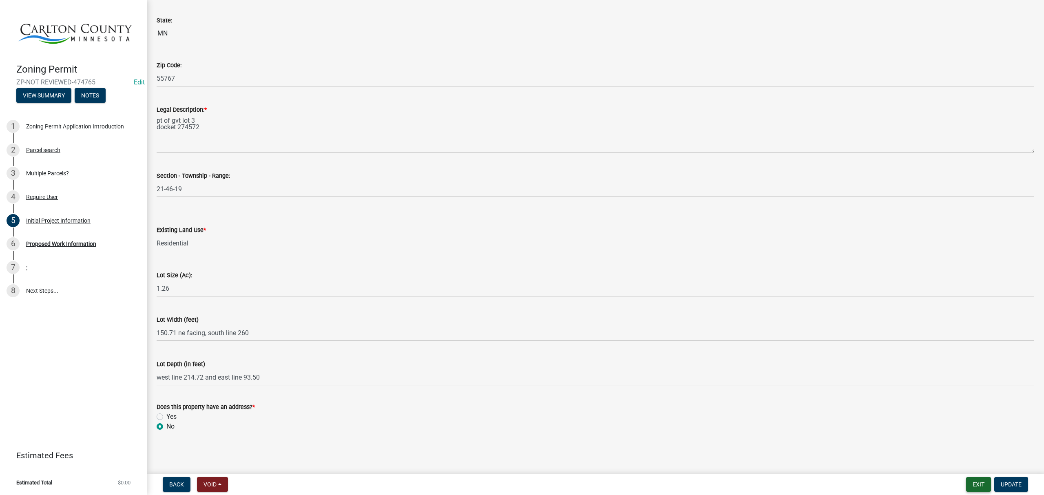
click at [975, 482] on button "Exit" at bounding box center [978, 484] width 25 height 15
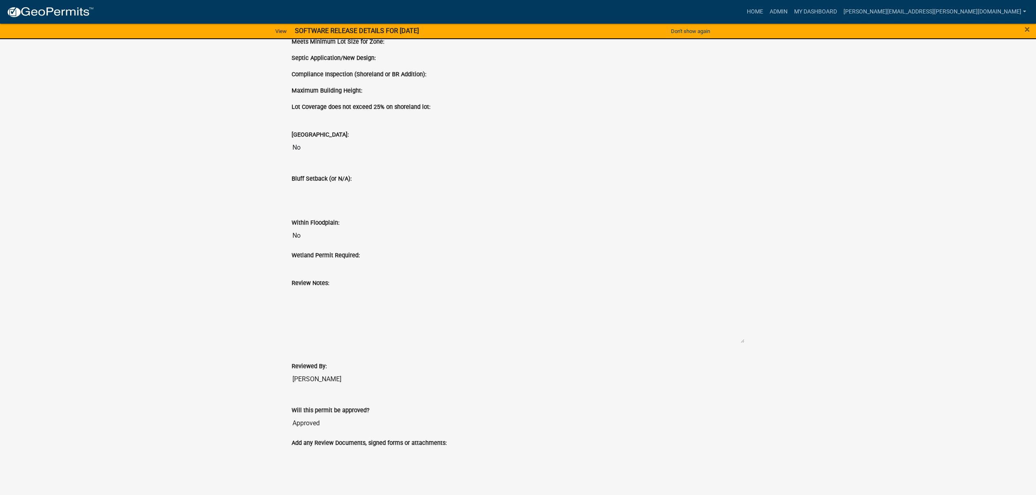
scroll to position [752, 0]
